Goal: Communication & Community: Connect with others

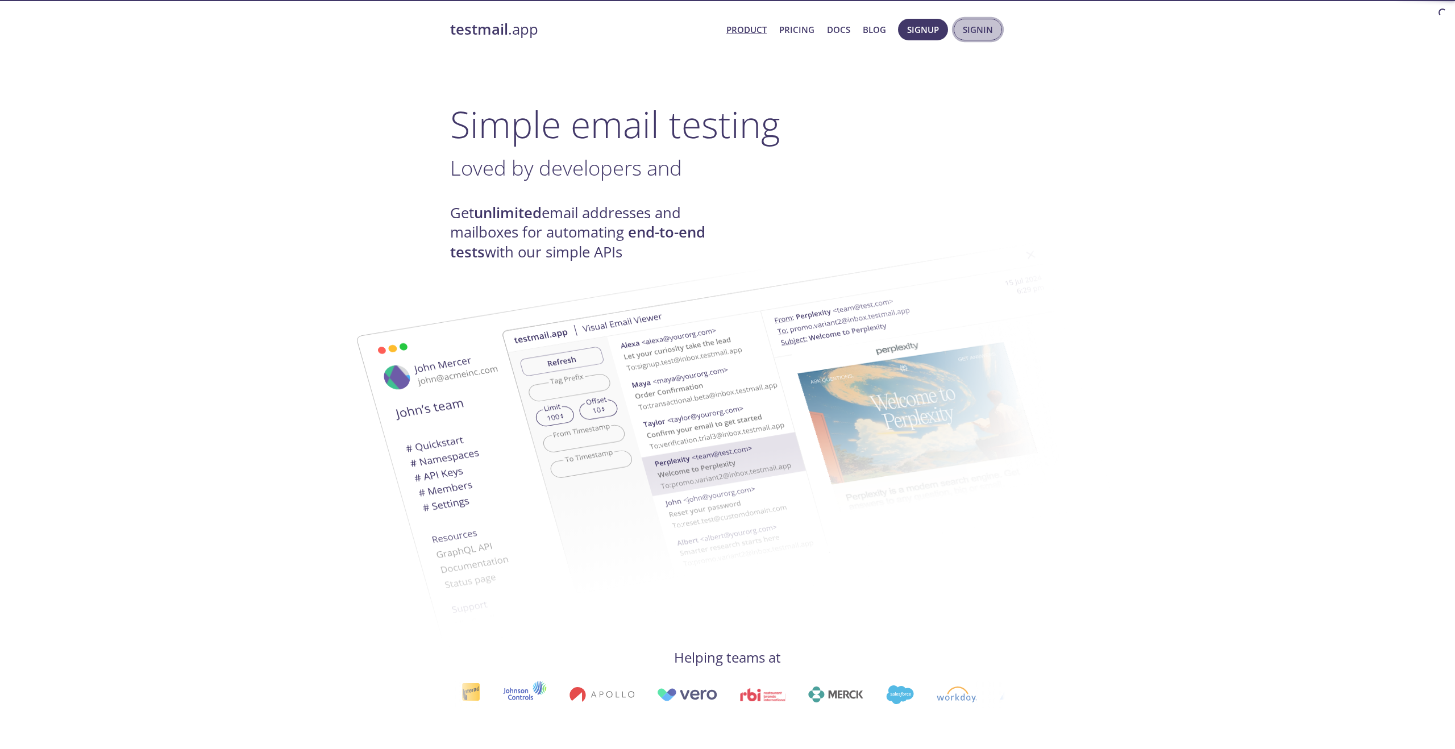
click at [974, 33] on span "Signin" at bounding box center [978, 29] width 30 height 15
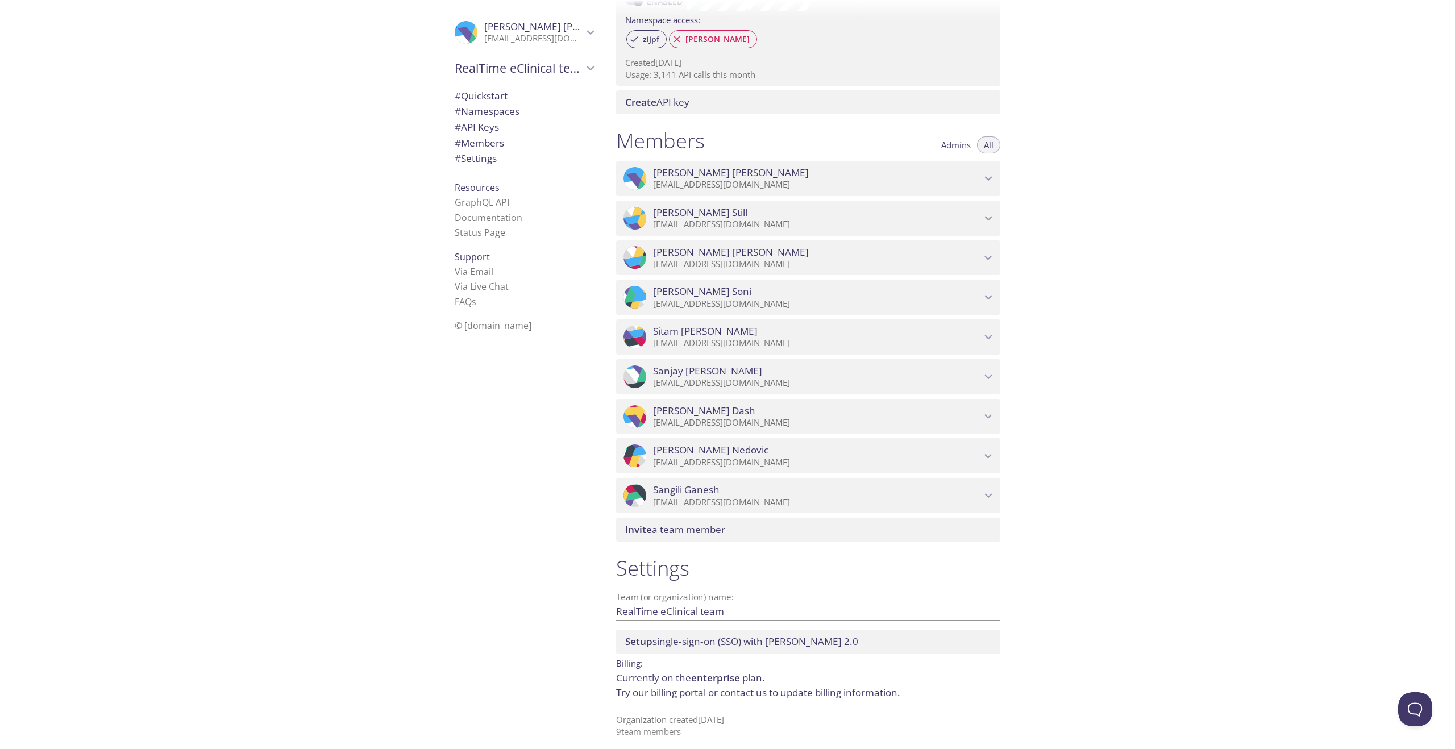
scroll to position [372, 0]
click at [708, 530] on span "Invite a team member" at bounding box center [675, 528] width 100 height 13
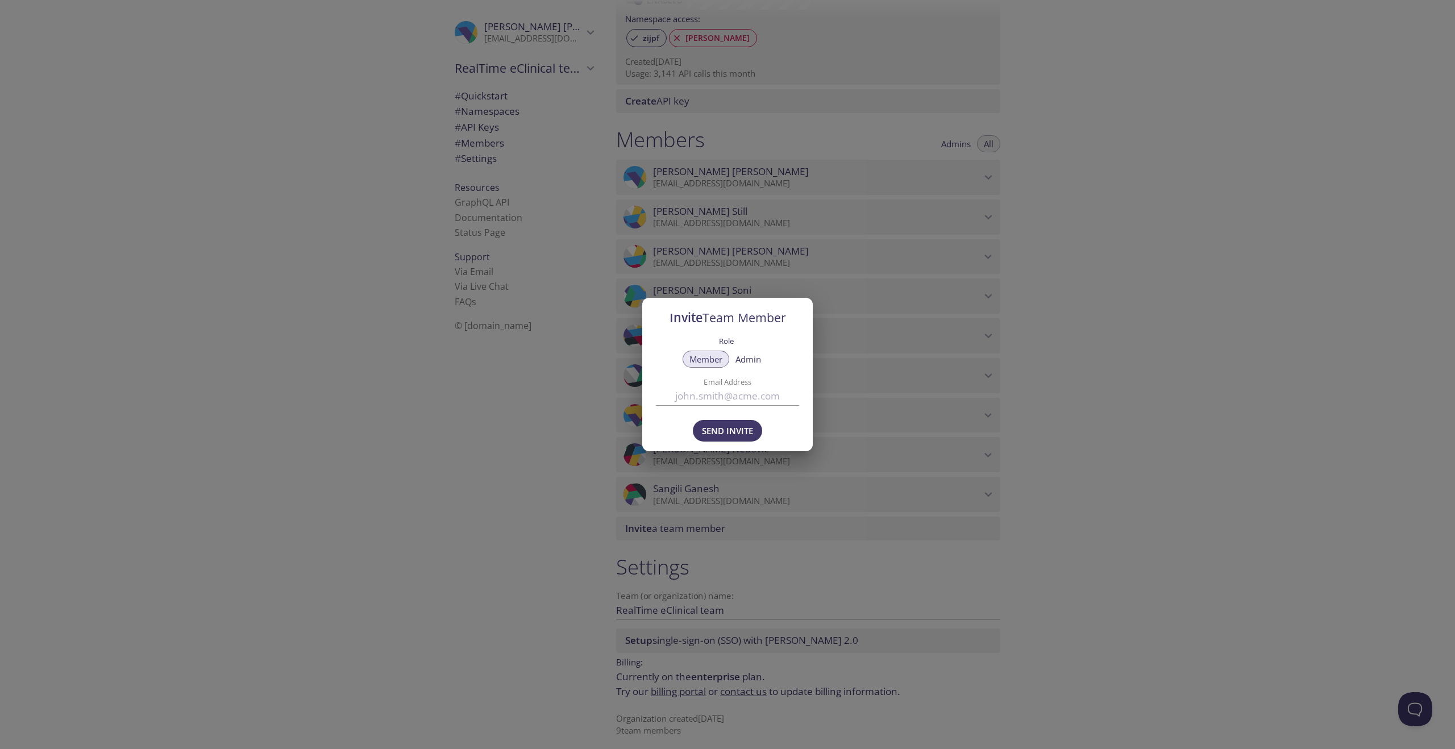
click at [701, 402] on input "Email Address" at bounding box center [727, 396] width 143 height 19
paste input "078779"
drag, startPoint x: 747, startPoint y: 398, endPoint x: 542, endPoint y: 384, distance: 206.3
click at [602, 384] on div "Invite Team Member Role Member Admin Email Address 078779 Send Invite" at bounding box center [727, 374] width 1455 height 749
drag, startPoint x: 742, startPoint y: 405, endPoint x: 749, endPoint y: 399, distance: 8.5
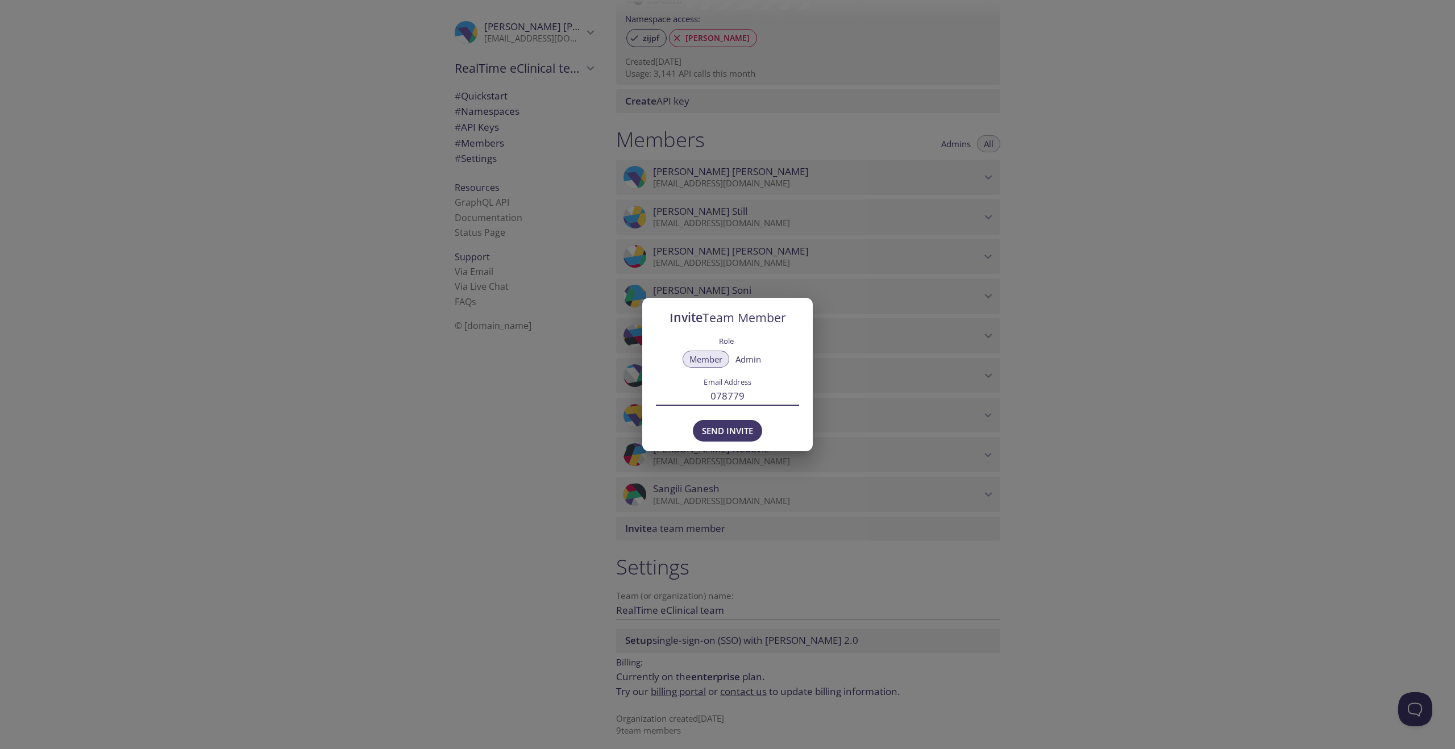
click at [742, 404] on input "078779" at bounding box center [727, 396] width 143 height 19
drag, startPoint x: 718, startPoint y: 400, endPoint x: 626, endPoint y: 393, distance: 92.9
click at [626, 393] on div "Invite Team Member Role Member Admin Email Address 078779 Send Invite" at bounding box center [727, 374] width 1455 height 749
paste input "[EMAIL_ADDRESS][DOMAIN_NAME]"
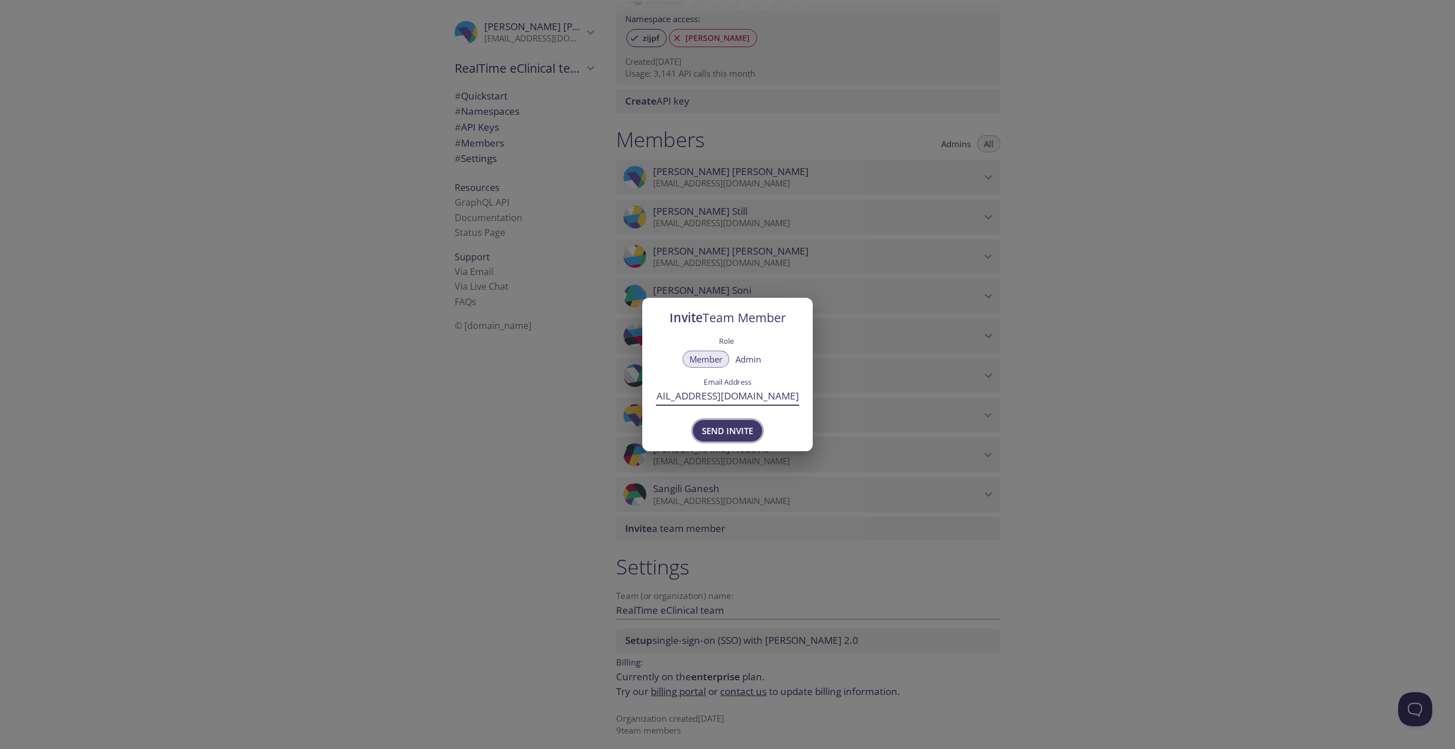
type input "[EMAIL_ADDRESS][DOMAIN_NAME]"
click at [716, 427] on span "Send Invite" at bounding box center [727, 430] width 51 height 15
